Goal: Task Accomplishment & Management: Manage account settings

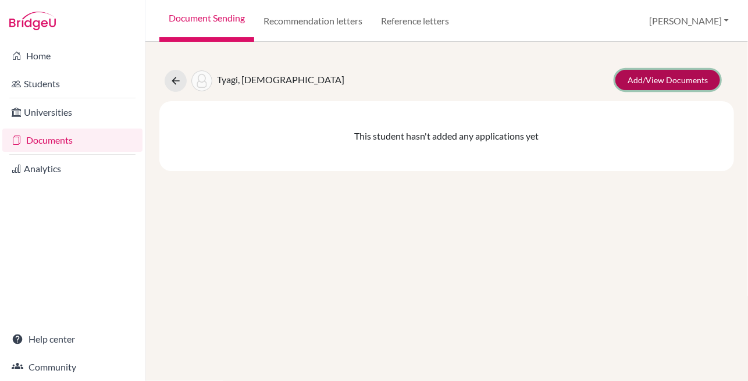
click at [654, 77] on link "Add/View Documents" at bounding box center [667, 80] width 105 height 20
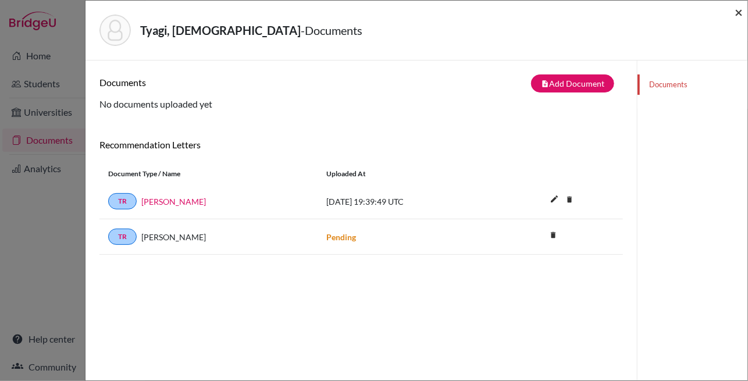
click at [735, 10] on span "×" at bounding box center [739, 11] width 8 height 17
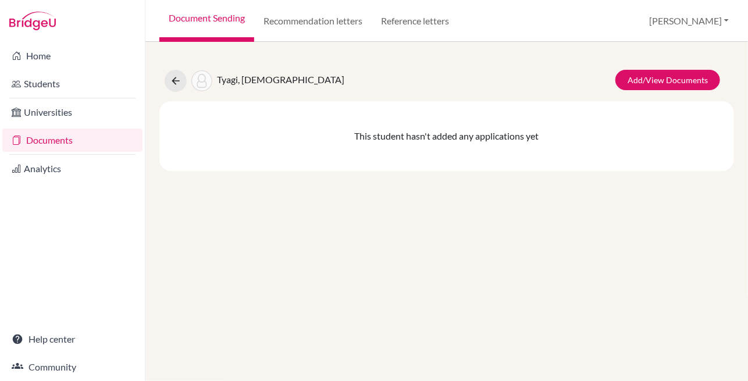
drag, startPoint x: 269, startPoint y: 74, endPoint x: 259, endPoint y: 79, distance: 10.9
click at [269, 74] on span "Tyagi, [DEMOGRAPHIC_DATA]" at bounding box center [280, 79] width 127 height 11
click at [67, 140] on link "Documents" at bounding box center [72, 140] width 140 height 23
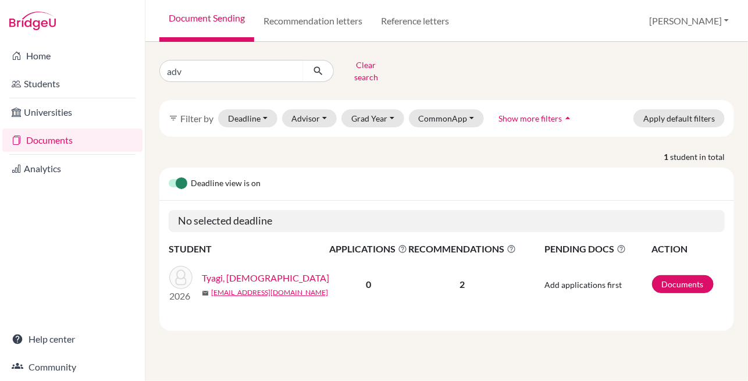
click at [229, 271] on link "Tyagi, [DEMOGRAPHIC_DATA]" at bounding box center [265, 278] width 127 height 14
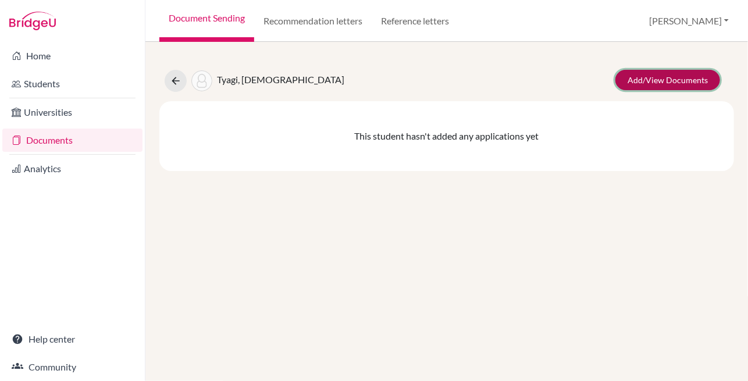
click at [694, 76] on link "Add/View Documents" at bounding box center [667, 80] width 105 height 20
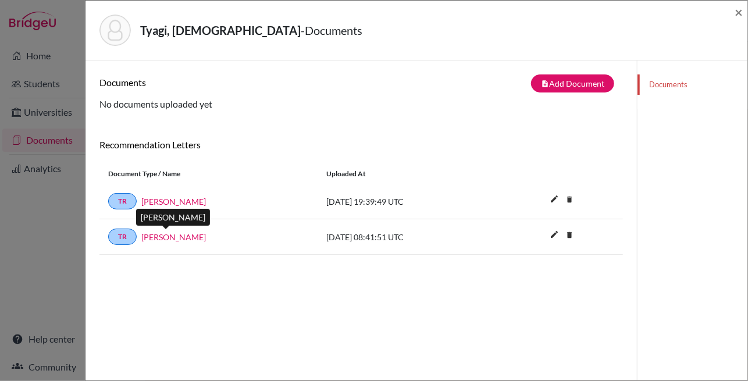
click at [168, 237] on link "[PERSON_NAME]" at bounding box center [173, 237] width 65 height 12
